Goal: Transaction & Acquisition: Purchase product/service

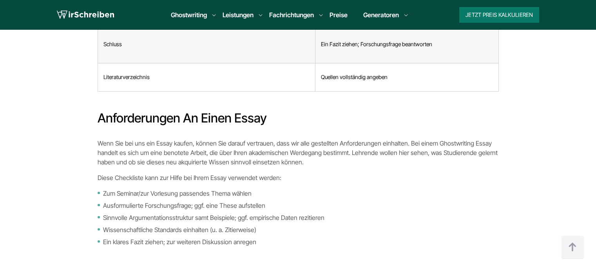
scroll to position [2940, 0]
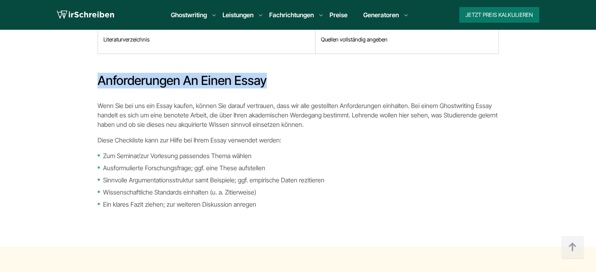
copy h3 "Anforderungen an einen Essay"
drag, startPoint x: 269, startPoint y: 79, endPoint x: 98, endPoint y: 83, distance: 171.2
click at [98, 83] on h3 "Anforderungen an einen Essay" at bounding box center [298, 81] width 401 height 16
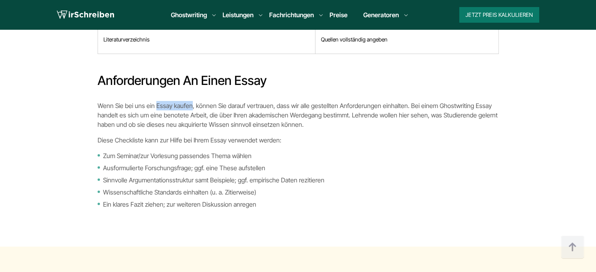
copy p "Essay kaufen"
drag, startPoint x: 155, startPoint y: 103, endPoint x: 188, endPoint y: 103, distance: 33.3
click at [188, 103] on p "Wenn Sie bei uns ein Essay kaufen, können Sie darauf vertrauen, dass wir alle g…" at bounding box center [298, 115] width 401 height 28
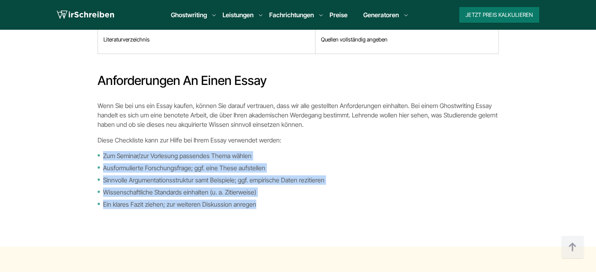
drag, startPoint x: 96, startPoint y: 153, endPoint x: 262, endPoint y: 206, distance: 174.2
copy ul "Zum Seminar/zur Vorlesung passendes Thema wählen Ausformulierte Forschungsfrage…"
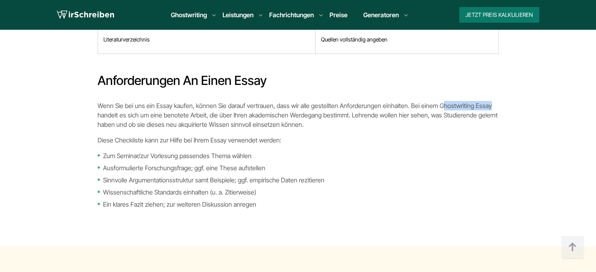
drag, startPoint x: 483, startPoint y: 103, endPoint x: 432, endPoint y: 102, distance: 50.5
click at [432, 102] on p "Wenn Sie bei uns ein Essay kaufen, können Sie darauf vertrauen, dass wir alle g…" at bounding box center [298, 115] width 401 height 28
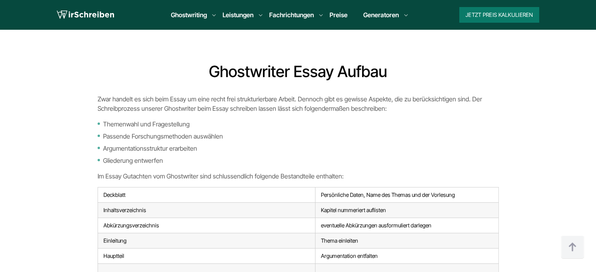
scroll to position [2669, 0]
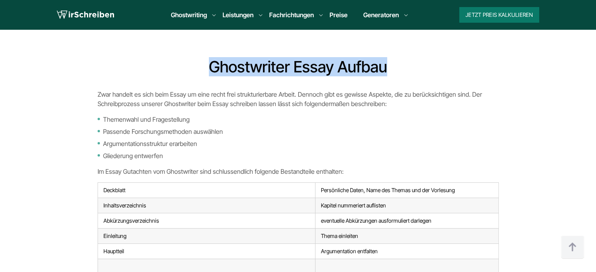
copy h2 "Ghostwriter Essay Aufbau"
drag, startPoint x: 389, startPoint y: 67, endPoint x: 208, endPoint y: 70, distance: 180.5
click at [208, 70] on h2 "Ghostwriter Essay Aufbau" at bounding box center [298, 67] width 401 height 19
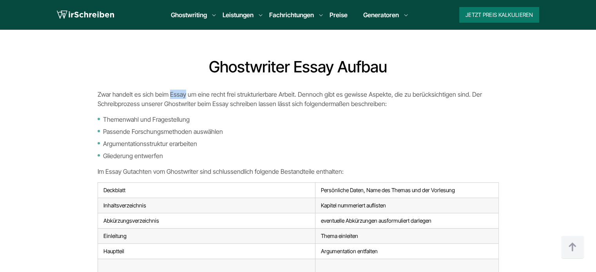
copy p "Essay"
drag, startPoint x: 184, startPoint y: 92, endPoint x: 168, endPoint y: 92, distance: 15.7
click at [168, 92] on p "Zwar handelt es sich beim Essay um eine recht frei strukturierbare Arbeit. Denn…" at bounding box center [298, 99] width 401 height 19
click at [164, 104] on p "Zwar handelt es sich beim Essay um eine recht frei strukturierbare Arbeit. Denn…" at bounding box center [298, 99] width 401 height 19
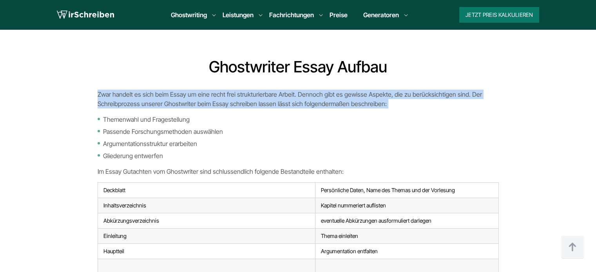
click at [164, 104] on p "Zwar handelt es sich beim Essay um eine recht frei strukturierbare Arbeit. Denn…" at bounding box center [298, 99] width 401 height 19
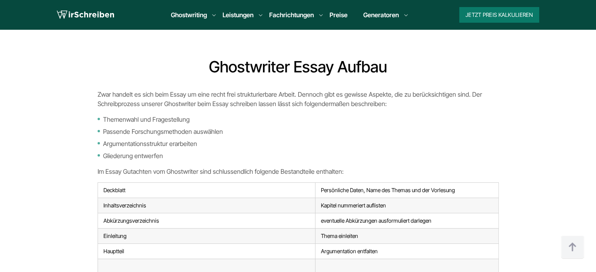
click at [197, 123] on li "Themenwahl und Fragestellung" at bounding box center [298, 119] width 401 height 9
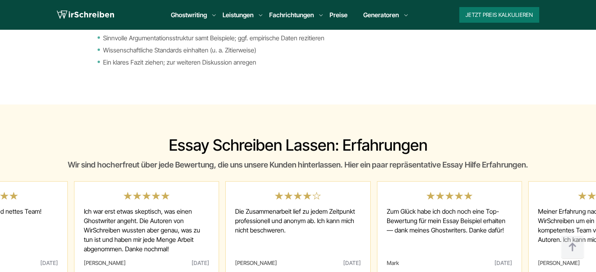
scroll to position [3130, 0]
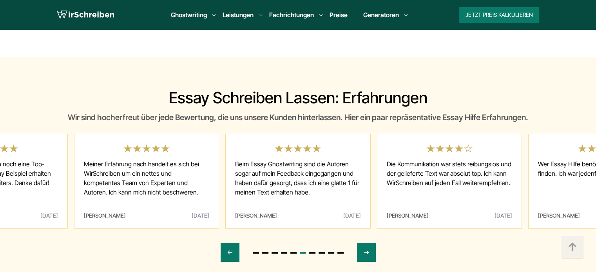
copy div "Essay Hilfe Erfahrungen"
drag, startPoint x: 527, startPoint y: 117, endPoint x: 444, endPoint y: 116, distance: 83.0
click at [444, 116] on div "Wir sind hocherfreut über jede Bewertung, die uns unsere Kunden hinterlassen. H…" at bounding box center [298, 117] width 489 height 13
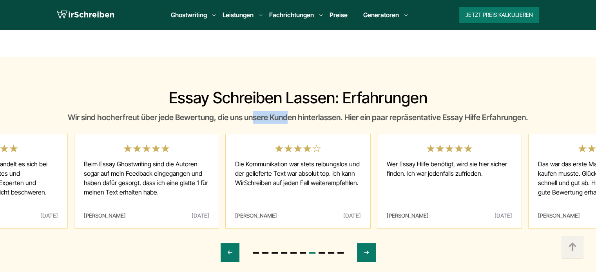
copy div "Bewertung"
drag, startPoint x: 211, startPoint y: 116, endPoint x: 175, endPoint y: 117, distance: 35.6
click at [175, 117] on div "Wir sind hocherfreut über jede Bewertung, die uns unsere Kunden hinterlassen. H…" at bounding box center [298, 117] width 489 height 13
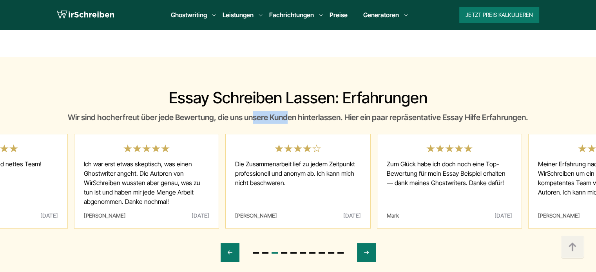
copy div "Essay"
drag, startPoint x: 465, startPoint y: 117, endPoint x: 445, endPoint y: 117, distance: 20.0
click at [445, 117] on div "Wir sind hocherfreut über jede Bewertung, die uns unsere Kunden hinterlassen. H…" at bounding box center [298, 117] width 489 height 13
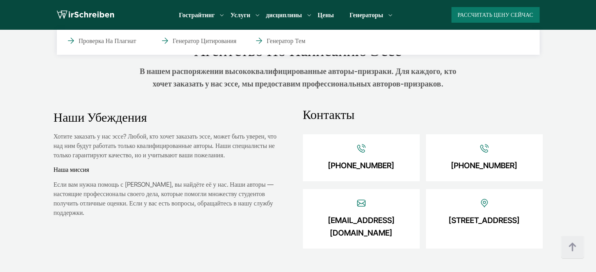
scroll to position [998, 0]
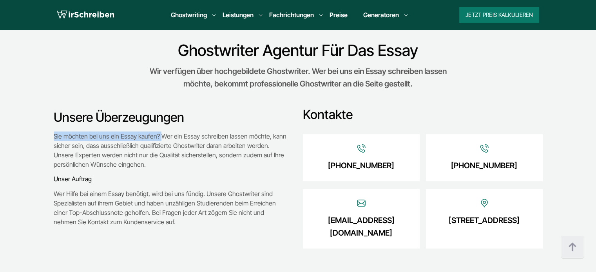
copy p "Sie möchten bei uns ein Essay kaufen?"
drag, startPoint x: 158, startPoint y: 136, endPoint x: 53, endPoint y: 136, distance: 104.6
click at [54, 136] on p "Sie möchten bei uns ein Essay kaufen? Wer ein Essay schreiben lassen möchte, ka…" at bounding box center [170, 151] width 233 height 38
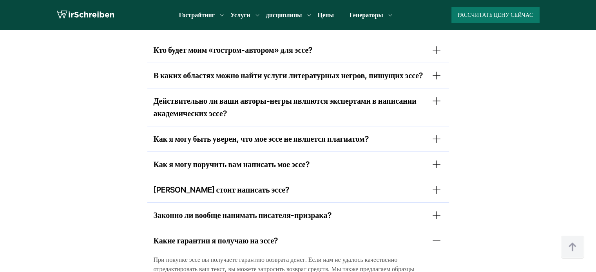
scroll to position [4990, 0]
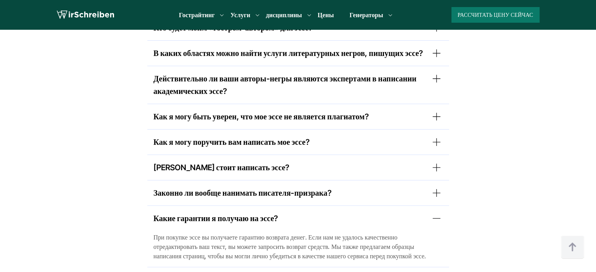
click at [248, 163] on font "[PERSON_NAME] стоит написать эссе?" at bounding box center [222, 167] width 136 height 9
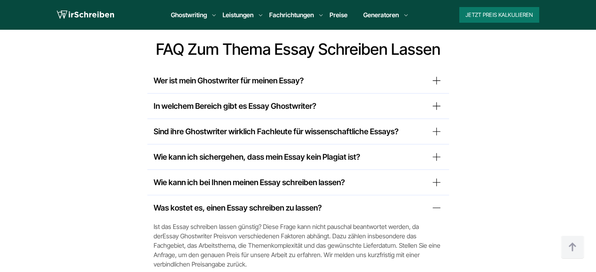
scroll to position [5031, 0]
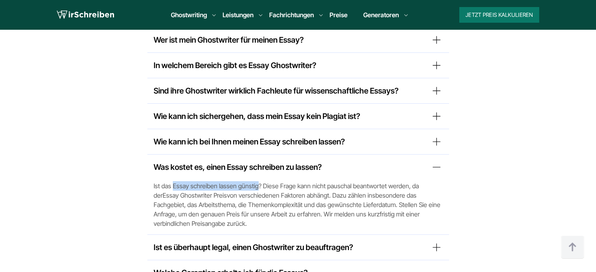
copy span "Essay schreiben lassen günstig"
drag, startPoint x: 256, startPoint y: 152, endPoint x: 173, endPoint y: 154, distance: 83.8
click at [173, 181] on span "Ist das Essay schreiben lassen günstig? Diese Frage kann nicht pauschal beantwo…" at bounding box center [298, 204] width 289 height 47
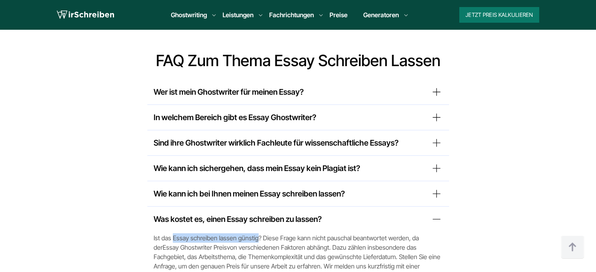
scroll to position [4992, 0]
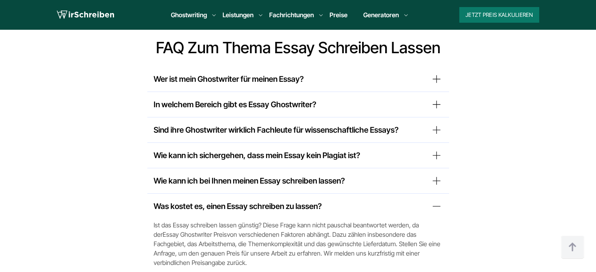
click at [325, 194] on div "Was kostet es, einen Essay schreiben zu lassen? Ist das Essay schreiben lassen …" at bounding box center [298, 234] width 302 height 80
click at [304, 200] on summary "Was kostet es, einen Essay schreiben zu lassen?" at bounding box center [298, 206] width 289 height 13
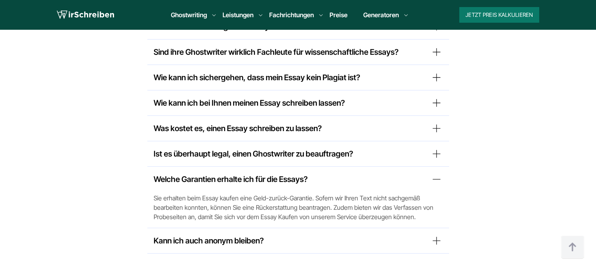
scroll to position [5070, 0]
click at [291, 173] on summary "Welche Garantien erhalte ich für die Essays?" at bounding box center [298, 179] width 289 height 13
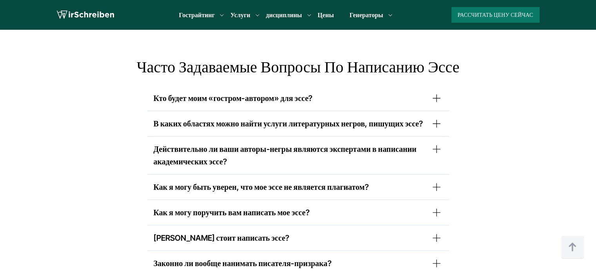
scroll to position [4912, 0]
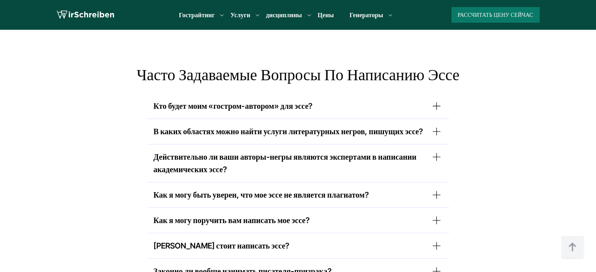
click at [294, 101] on font "Кто будет моим «гостром-автором» для эссе?" at bounding box center [233, 105] width 159 height 9
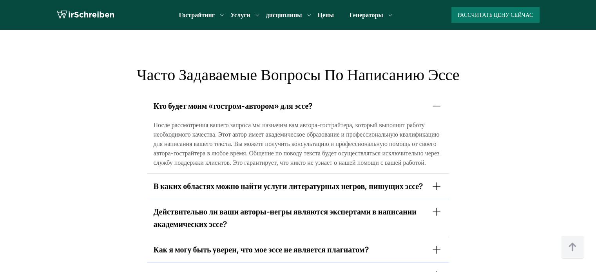
click at [294, 101] on font "Кто будет моим «гостром-автором» для эссе?" at bounding box center [233, 105] width 159 height 9
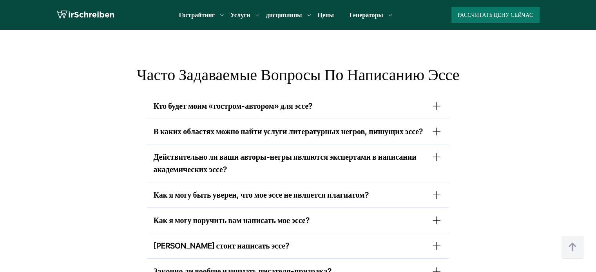
scroll to position [4951, 0]
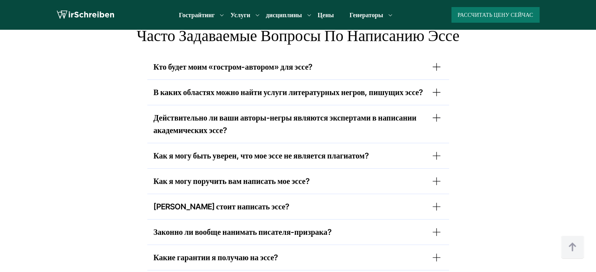
click at [307, 151] on font "Как я могу быть уверен, что мое эссе не является плагиатом?" at bounding box center [261, 155] width 215 height 9
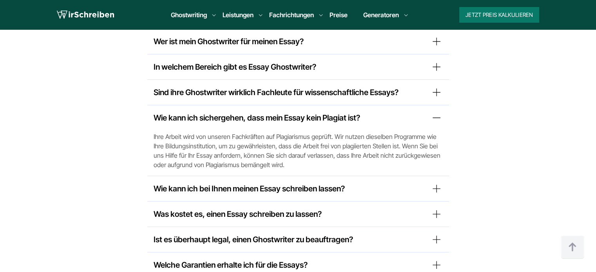
scroll to position [5070, 0]
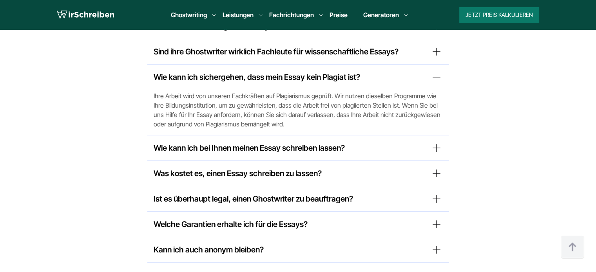
click at [312, 161] on div "Was kostet es, einen Essay schreiben zu lassen? Ist das Essay schreiben lassen …" at bounding box center [298, 173] width 302 height 25
click at [269, 167] on summary "Was kostet es, einen Essay schreiben zu lassen?" at bounding box center [298, 173] width 289 height 13
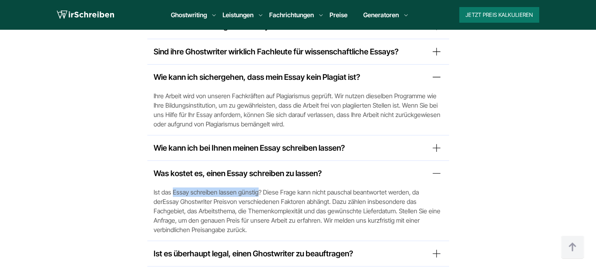
drag, startPoint x: 173, startPoint y: 156, endPoint x: 255, endPoint y: 159, distance: 82.7
click at [255, 188] on span "Ist das Essay schreiben lassen günstig? Diese Frage kann nicht pauschal beantwo…" at bounding box center [298, 211] width 289 height 47
